Goal: Information Seeking & Learning: Learn about a topic

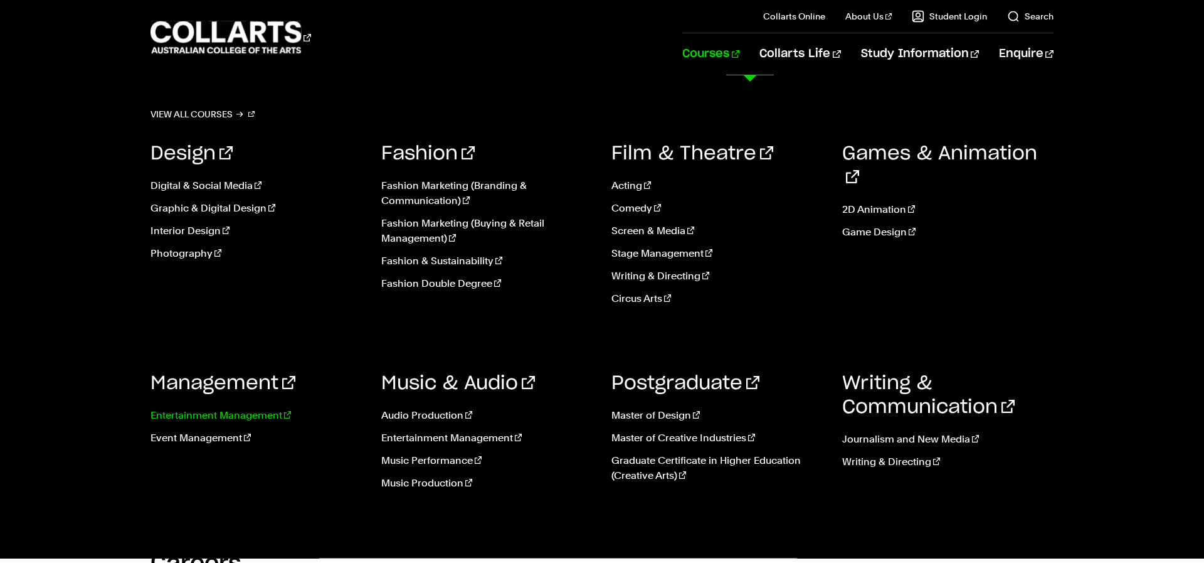
click at [196, 415] on link "Entertainment Management" at bounding box center [257, 415] width 212 height 15
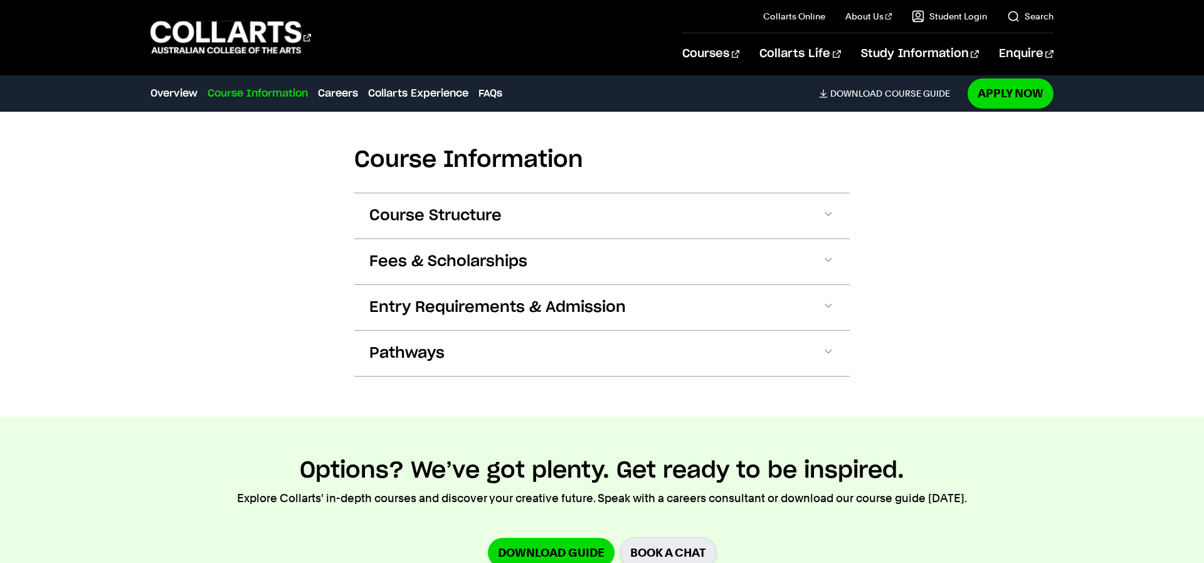
scroll to position [1698, 0]
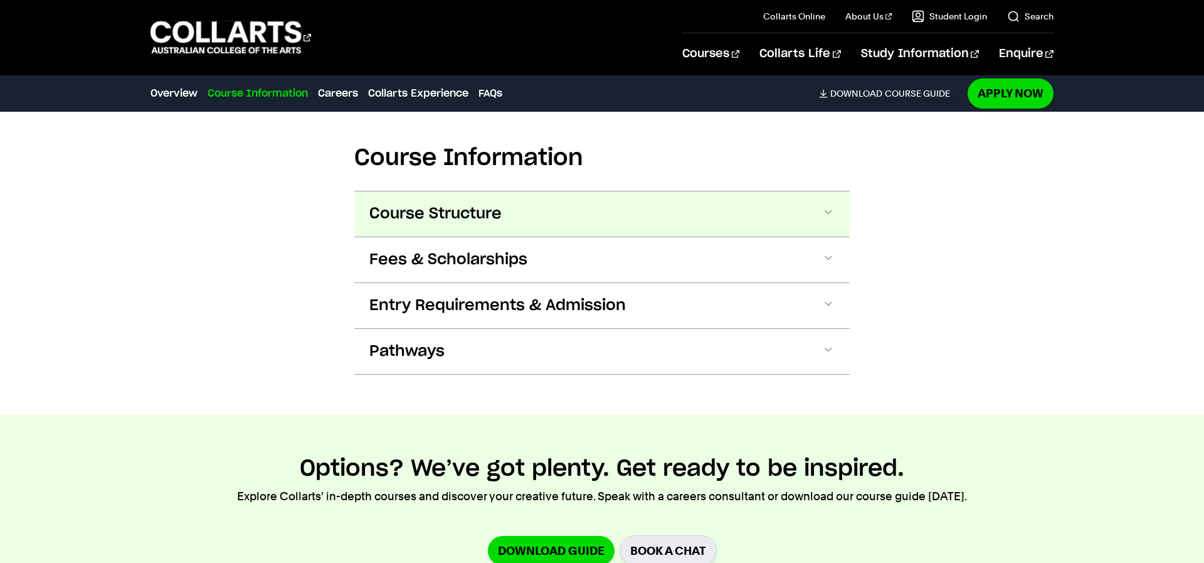
click at [444, 204] on span "Course Structure" at bounding box center [435, 214] width 132 height 20
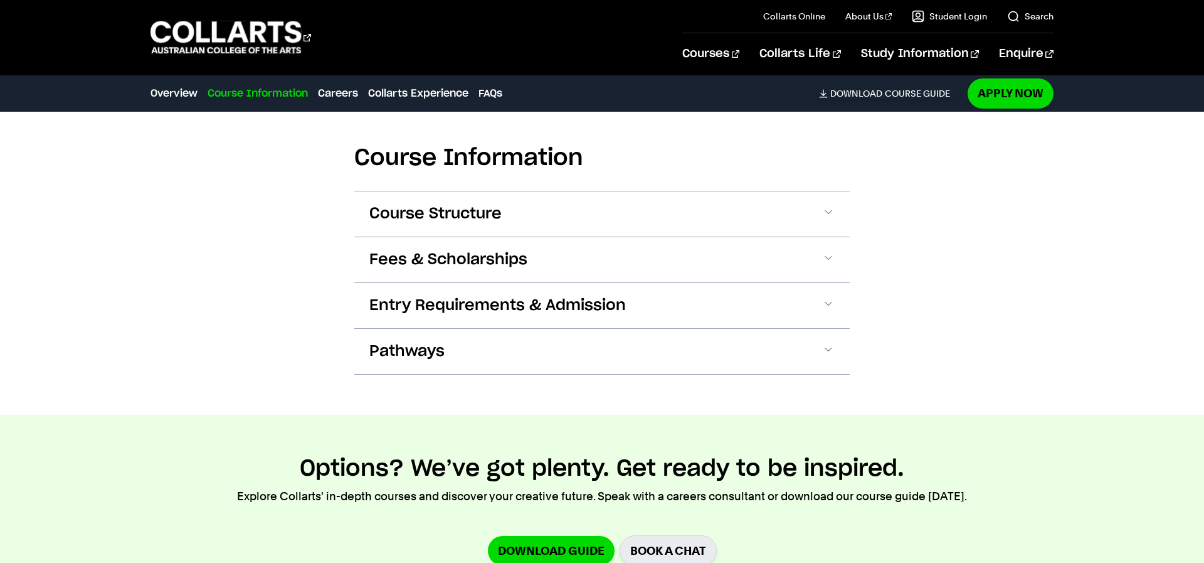
scroll to position [1742, 0]
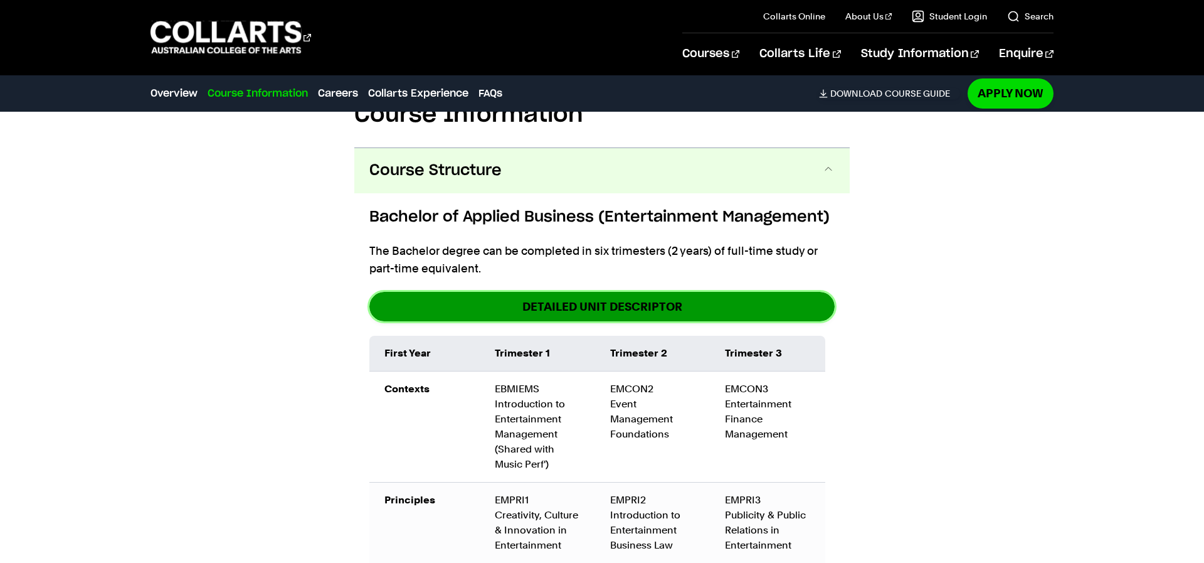
click at [551, 292] on link "detailed unit descriptor" at bounding box center [601, 306] width 465 height 29
